Goal: Navigation & Orientation: Find specific page/section

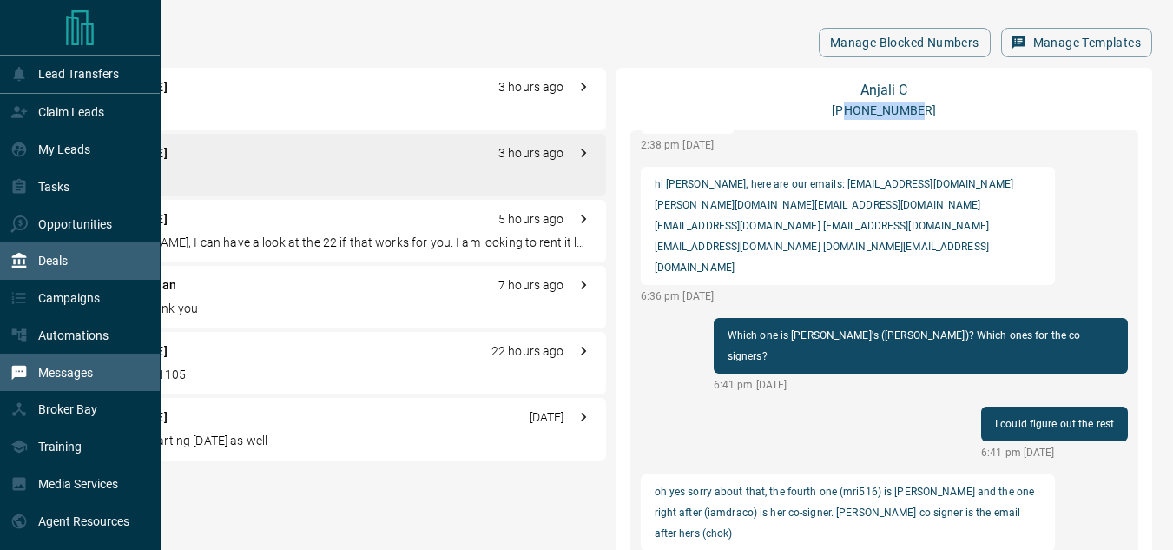
drag, startPoint x: 21, startPoint y: 265, endPoint x: 30, endPoint y: 260, distance: 10.1
click at [23, 262] on icon at bounding box center [18, 260] width 17 height 17
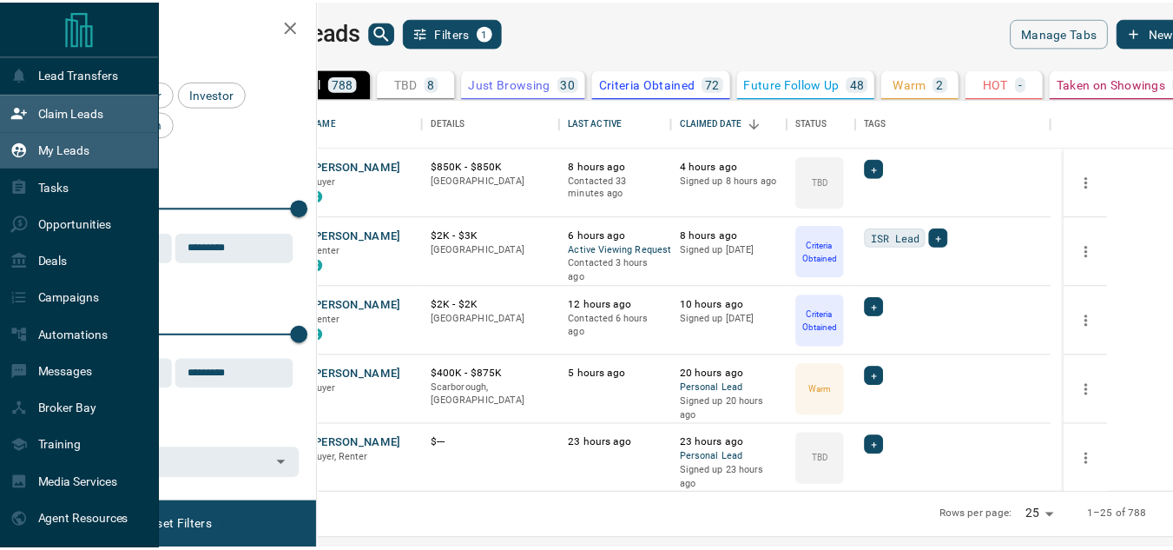
scroll to position [381, 845]
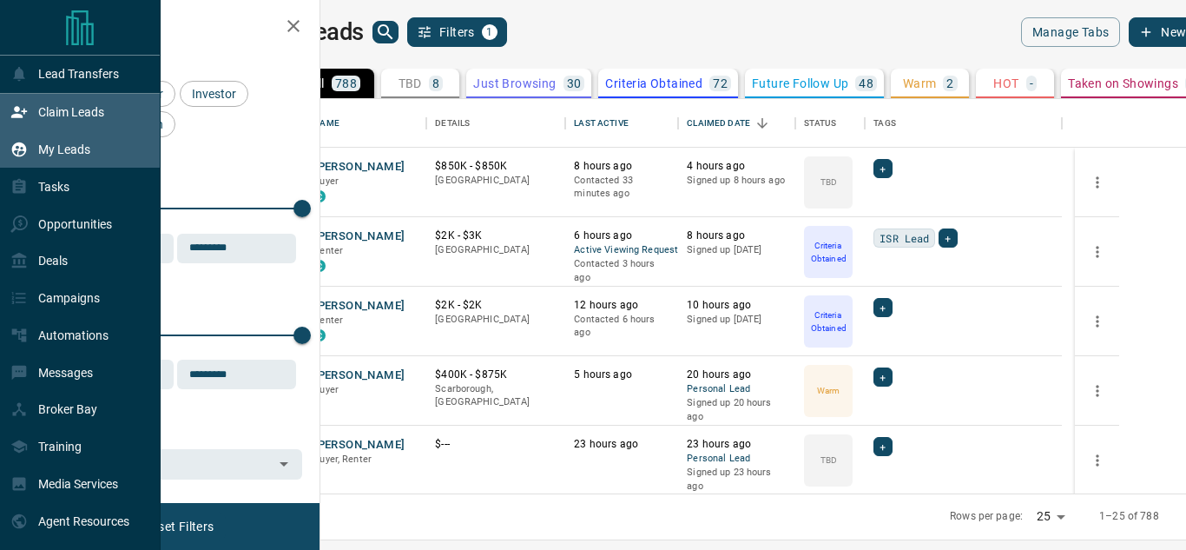
click at [16, 110] on icon at bounding box center [19, 112] width 16 height 11
